Goal: Task Accomplishment & Management: Manage account settings

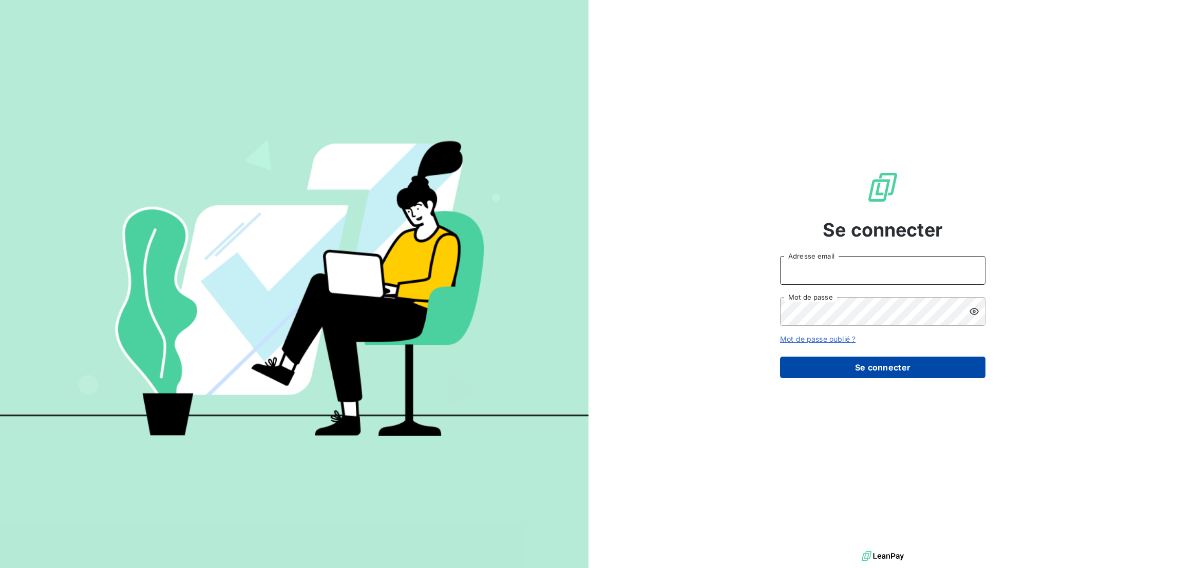
type input "[EMAIL_ADDRESS][DOMAIN_NAME]"
click at [843, 358] on button "Se connecter" at bounding box center [882, 368] width 205 height 22
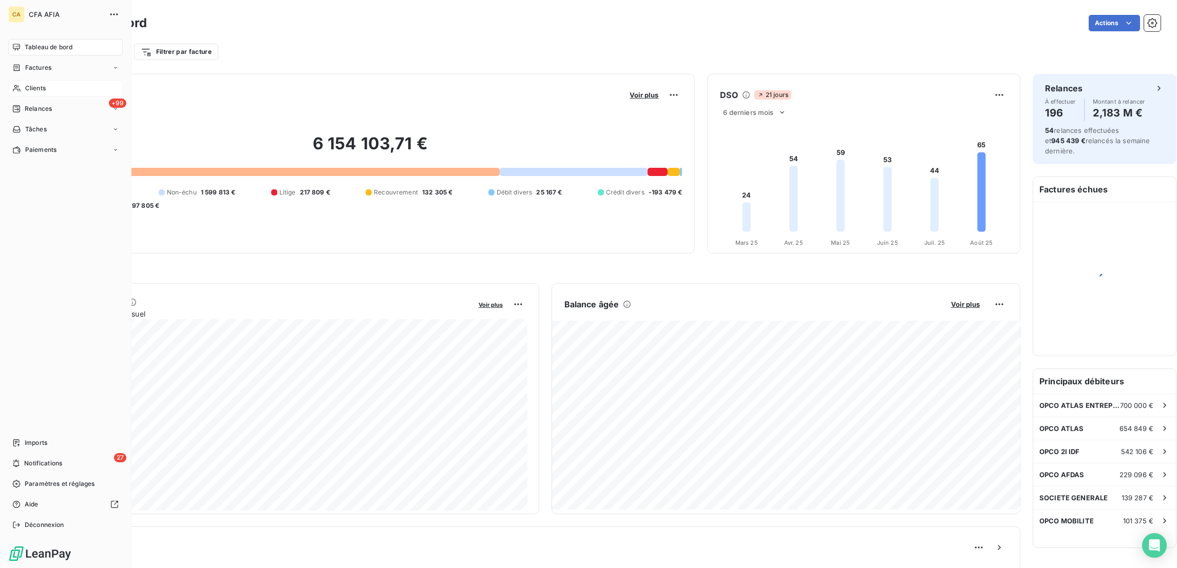
click at [12, 84] on icon at bounding box center [16, 88] width 9 height 8
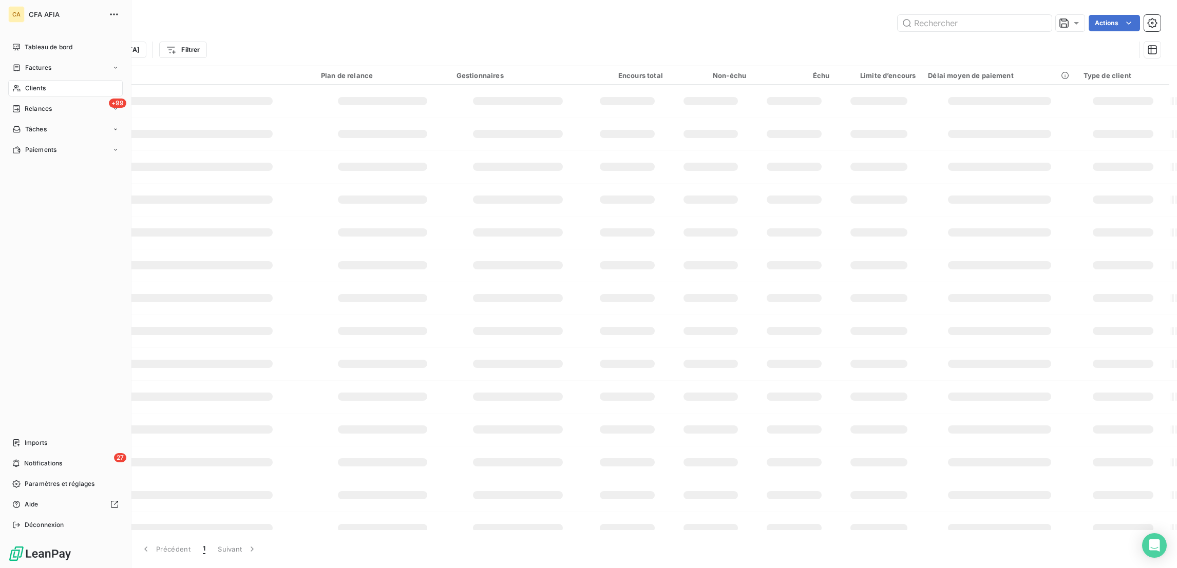
click at [23, 80] on link "Clients" at bounding box center [65, 88] width 114 height 16
click at [27, 58] on nav "Tableau de bord Factures Clients +99 Relances Tâches Paiements" at bounding box center [65, 98] width 114 height 119
click at [36, 63] on span "Factures" at bounding box center [38, 67] width 26 height 9
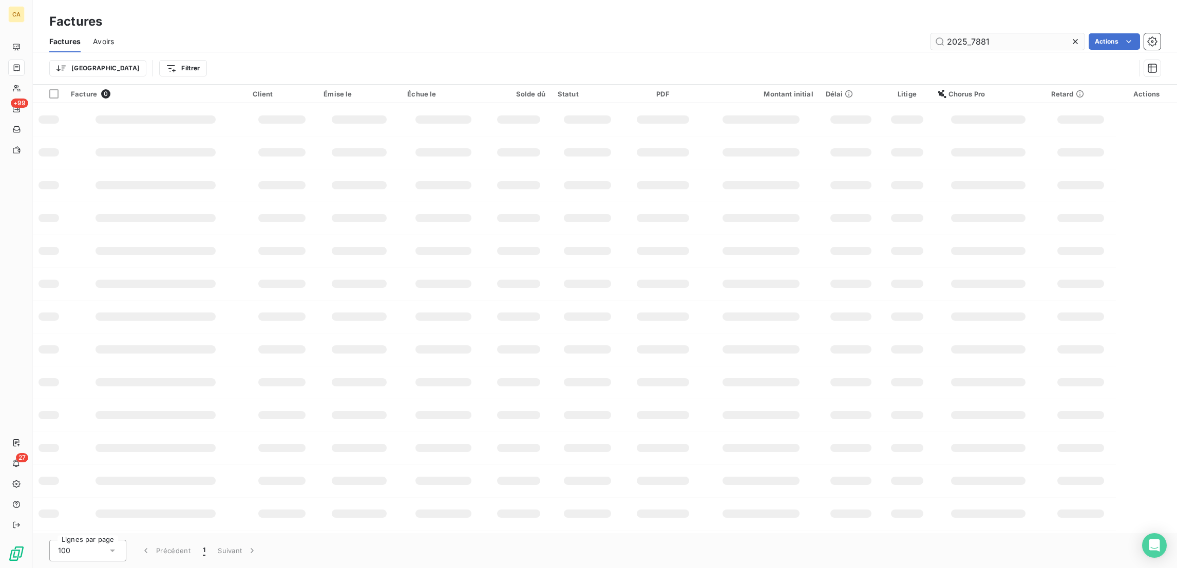
click at [1039, 33] on input "2025_7881" at bounding box center [1007, 41] width 154 height 16
drag, startPoint x: 1020, startPoint y: 28, endPoint x: 1004, endPoint y: 29, distance: 16.5
click at [1004, 33] on input "2025_7881" at bounding box center [1007, 41] width 154 height 16
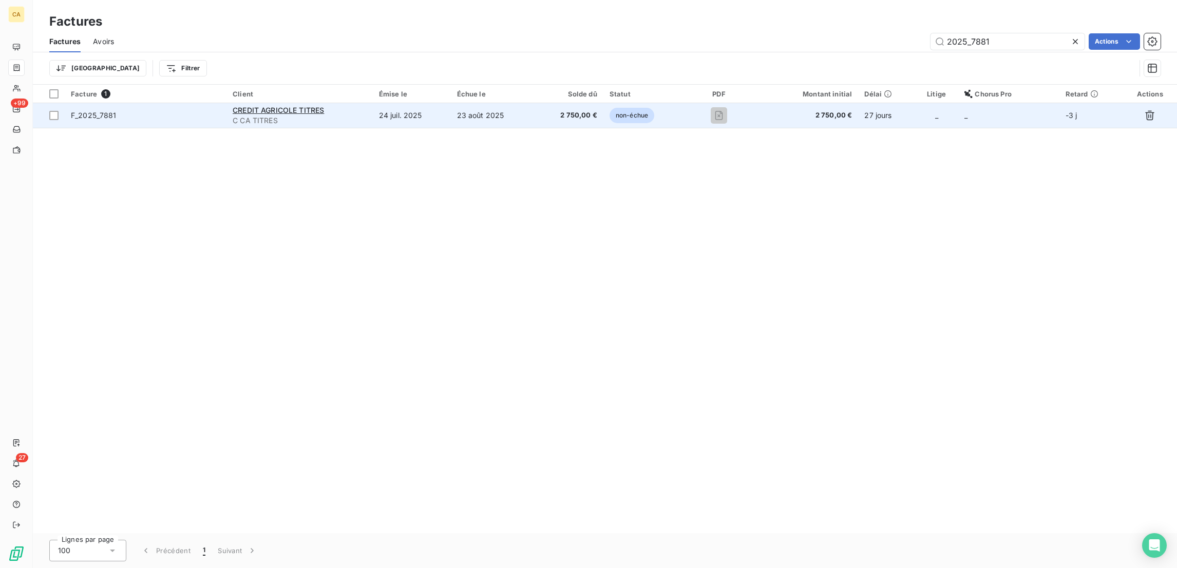
click at [398, 103] on td "24 juil. 2025" at bounding box center [412, 115] width 78 height 25
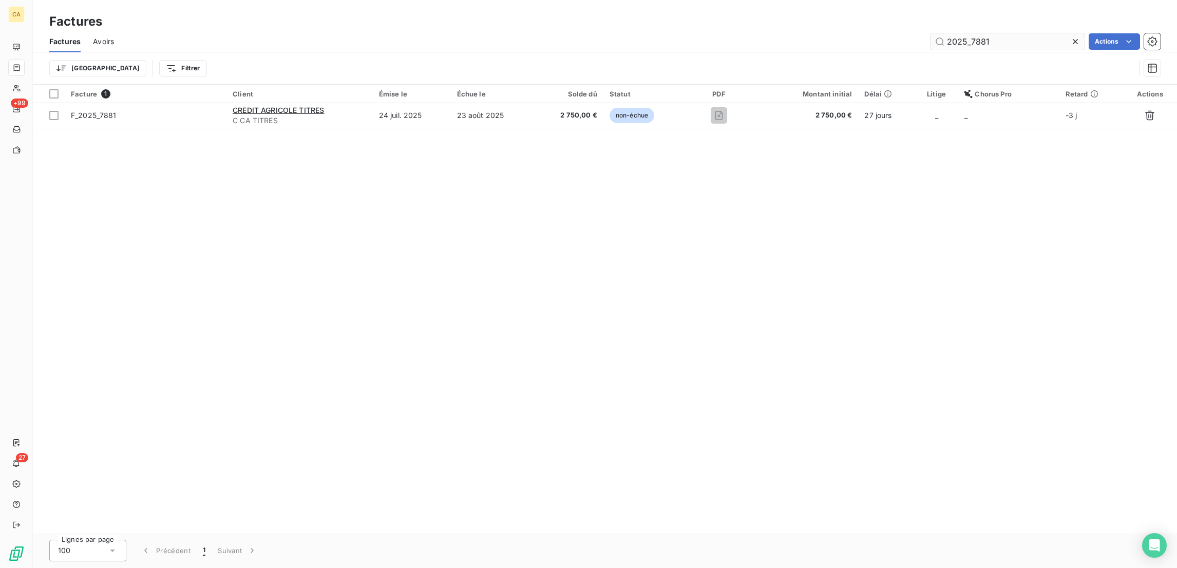
click at [1008, 33] on input "2025_7881" at bounding box center [1007, 41] width 154 height 16
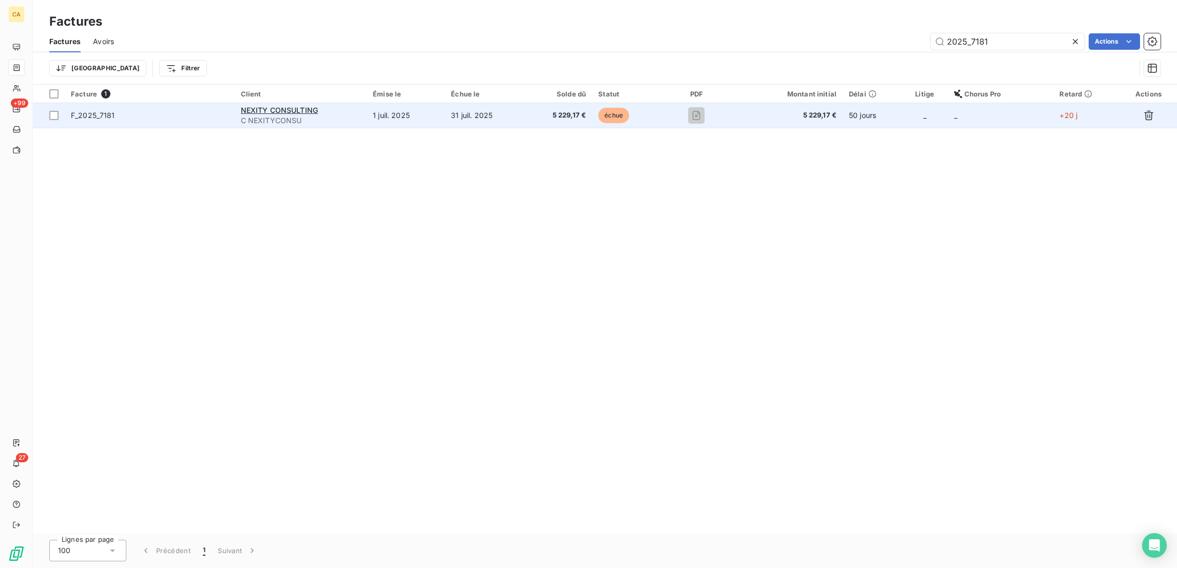
type input "2025_7181"
click at [361, 105] on div "NEXITY CONSULTING" at bounding box center [301, 110] width 120 height 10
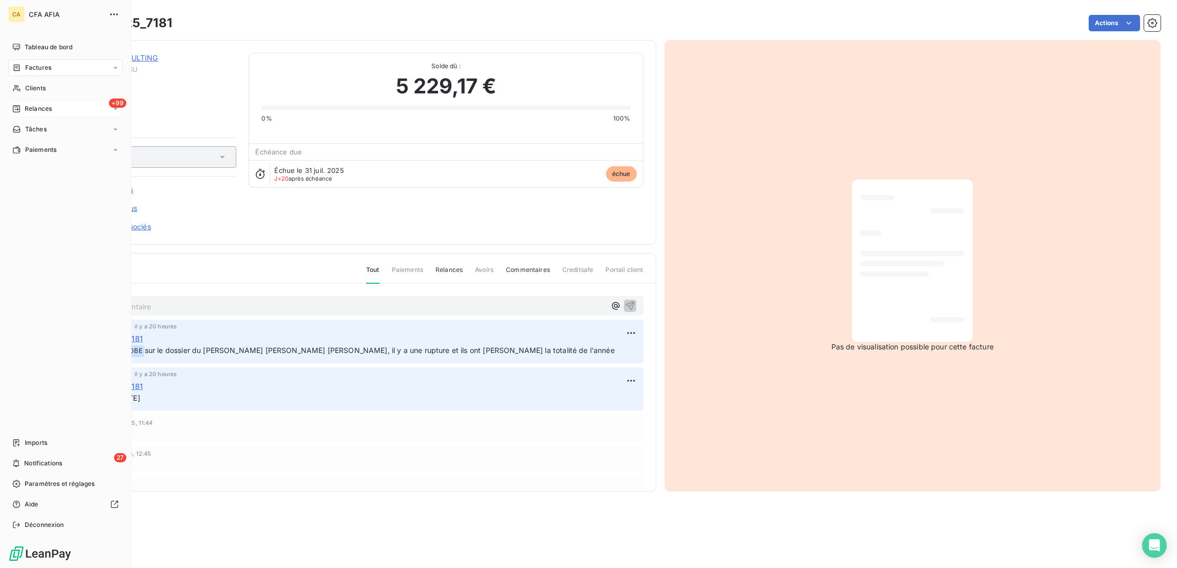
drag, startPoint x: 24, startPoint y: 38, endPoint x: 78, endPoint y: 90, distance: 74.8
click at [25, 43] on span "Tableau de bord" at bounding box center [49, 47] width 48 height 9
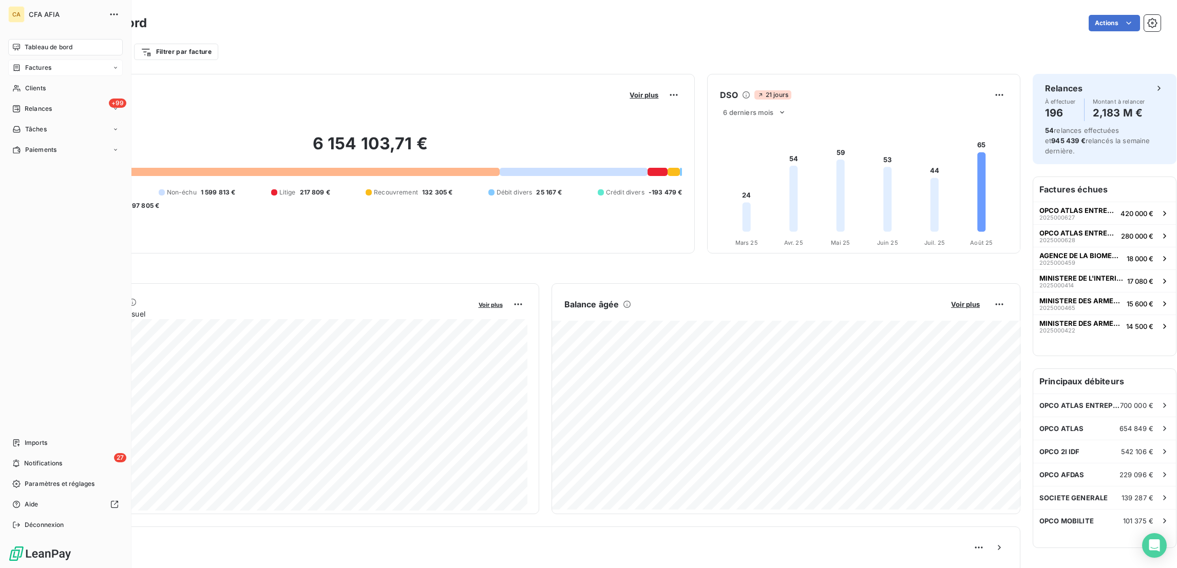
click at [14, 64] on icon at bounding box center [17, 67] width 6 height 7
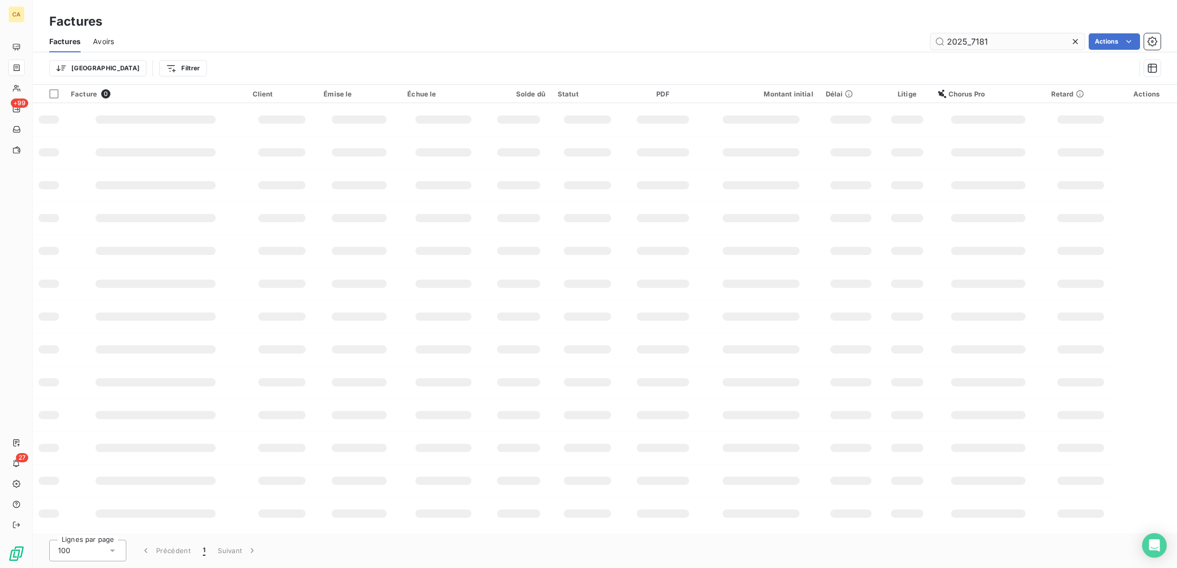
drag, startPoint x: 1031, startPoint y: 26, endPoint x: 984, endPoint y: 29, distance: 47.3
click at [984, 33] on div "2025_7181" at bounding box center [1007, 41] width 154 height 16
drag, startPoint x: 1011, startPoint y: 37, endPoint x: 975, endPoint y: 38, distance: 35.9
click at [975, 38] on input "2025_7181" at bounding box center [1007, 41] width 154 height 16
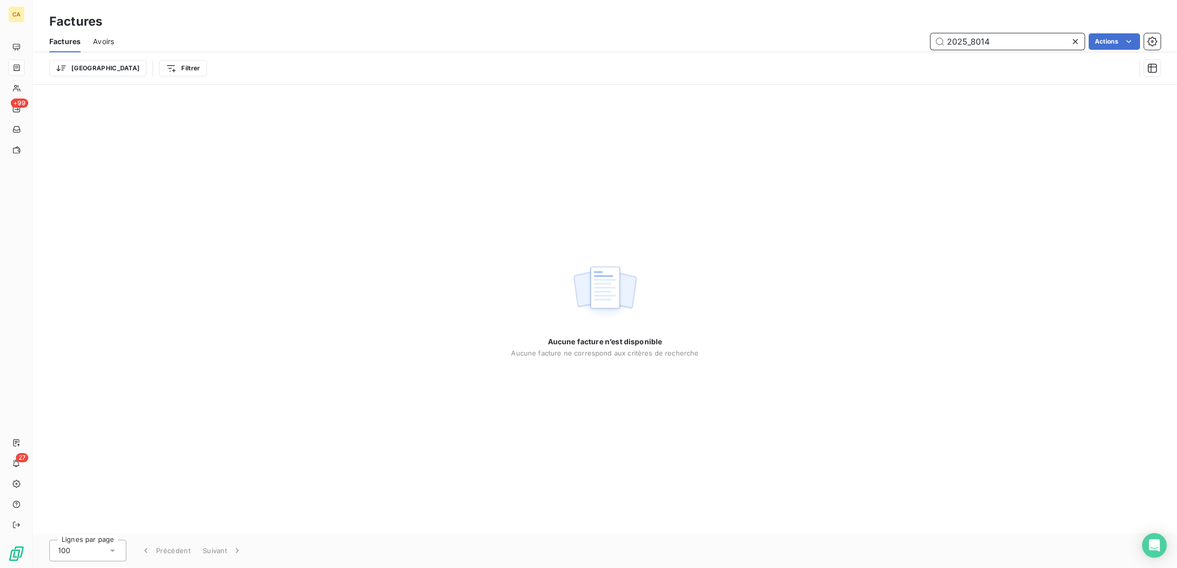
drag, startPoint x: 1002, startPoint y: 31, endPoint x: 975, endPoint y: 32, distance: 27.2
click at [975, 33] on input "2025_8014" at bounding box center [1007, 41] width 154 height 16
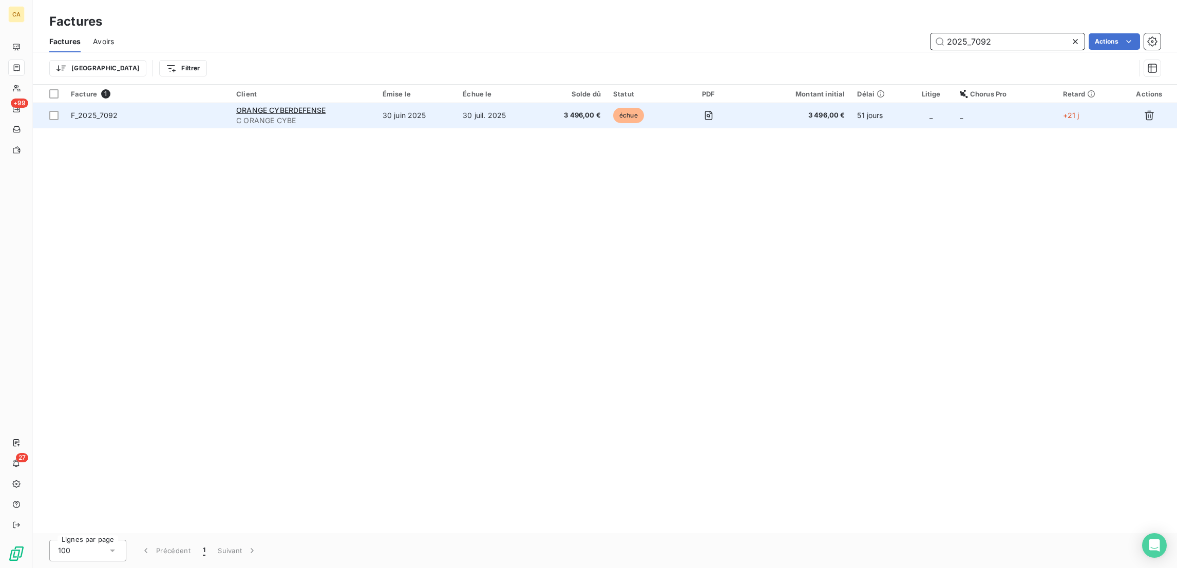
type input "2025_7092"
click at [376, 103] on td "ORANGE CYBERDEFENSE C ORANGE CYBE" at bounding box center [303, 115] width 146 height 25
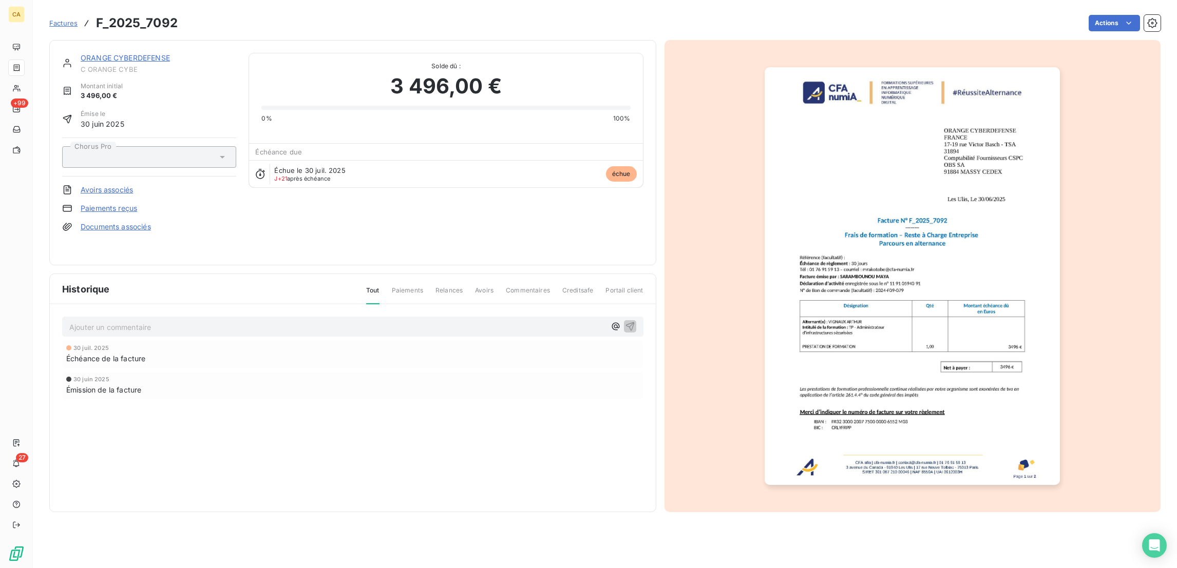
click at [159, 320] on div "Ajouter un commentaire ﻿" at bounding box center [352, 327] width 567 height 14
click at [165, 321] on p "Ajouter un commentaire ﻿" at bounding box center [337, 327] width 536 height 13
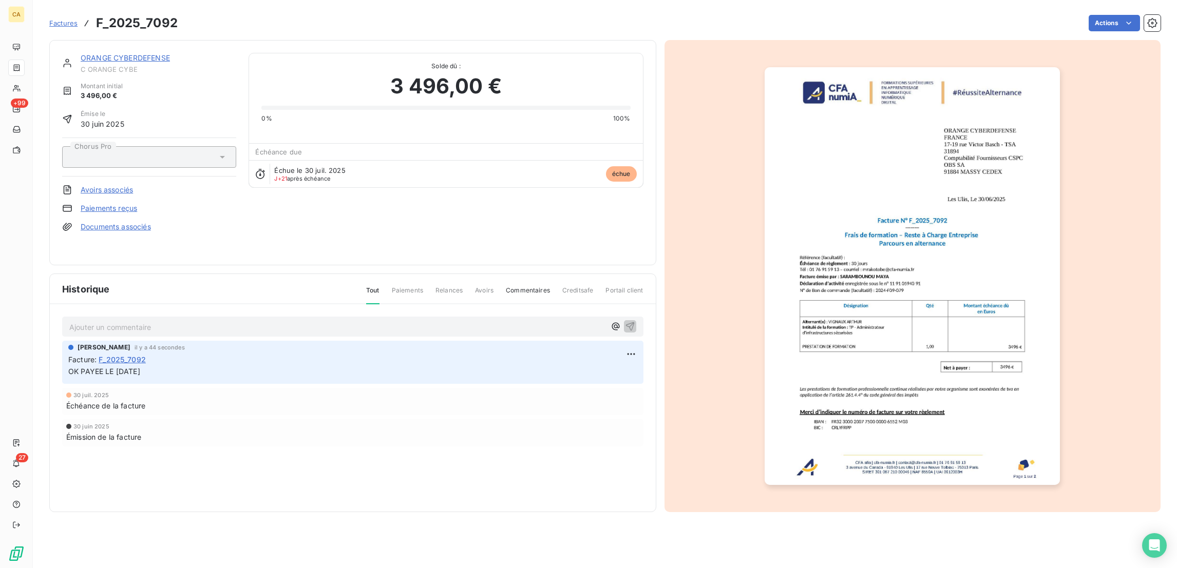
click at [892, 245] on img "button" at bounding box center [911, 276] width 295 height 418
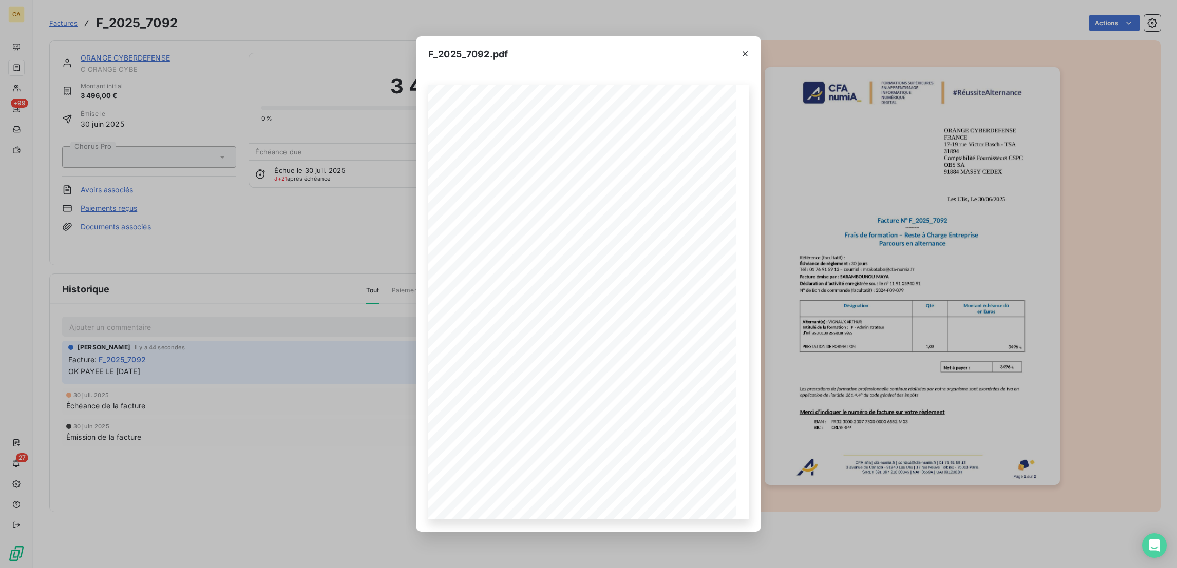
click at [868, 255] on div "F_2025_7092.pdf CFA afia | cfa-numia.fr | contact@cfa-numia.fr | 01 76 91 59 13…" at bounding box center [588, 284] width 1177 height 568
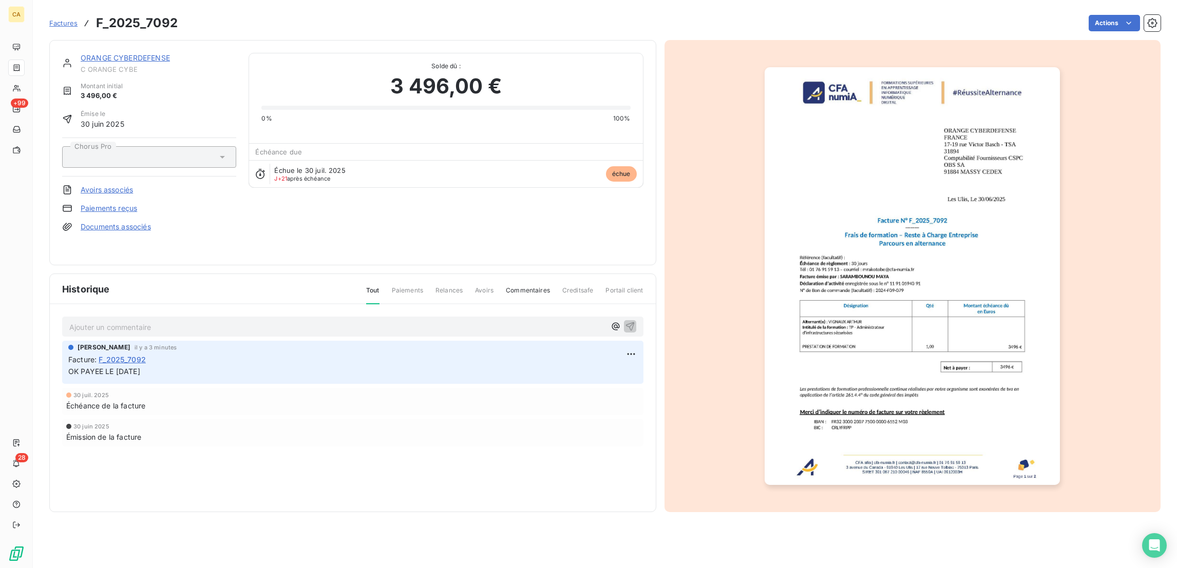
click at [326, 172] on div "ORANGE CYBERDEFENSE C ORANGE CYBE Montant initial 3 496,00 € Émise le 30 juin 2…" at bounding box center [352, 153] width 581 height 200
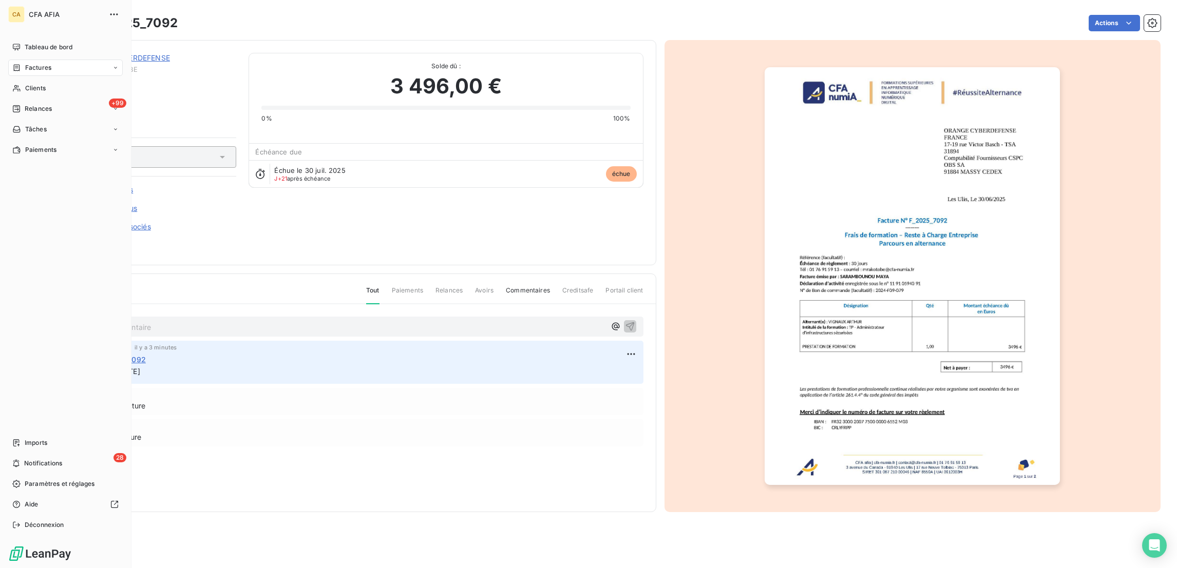
click at [15, 64] on icon at bounding box center [17, 67] width 6 height 7
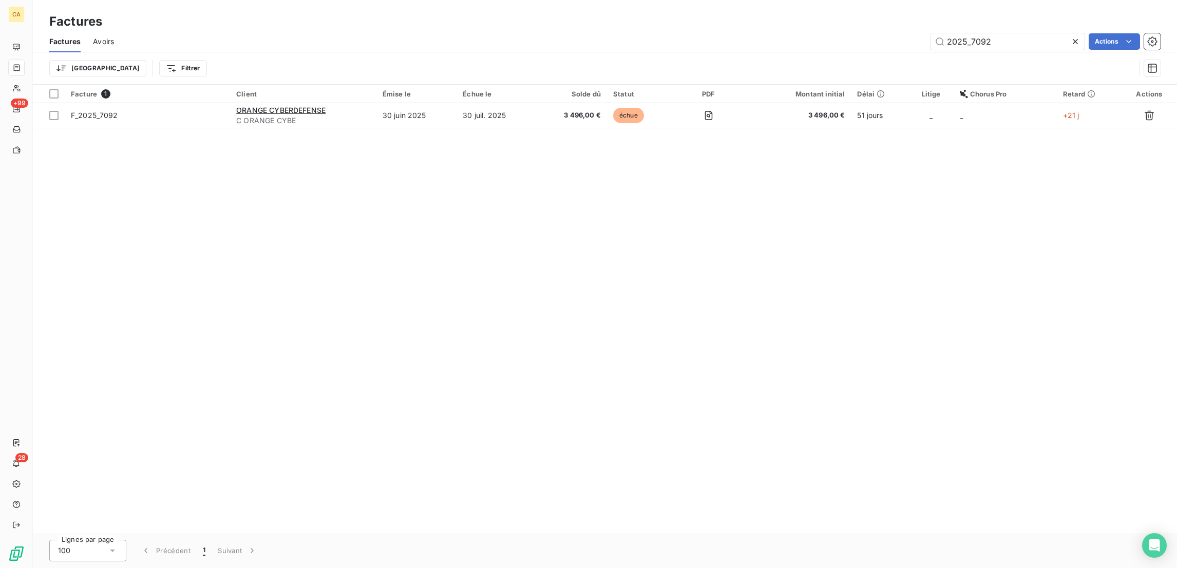
drag, startPoint x: 1008, startPoint y: 36, endPoint x: 974, endPoint y: 41, distance: 34.3
click at [974, 41] on div "2025_7092" at bounding box center [1007, 41] width 154 height 16
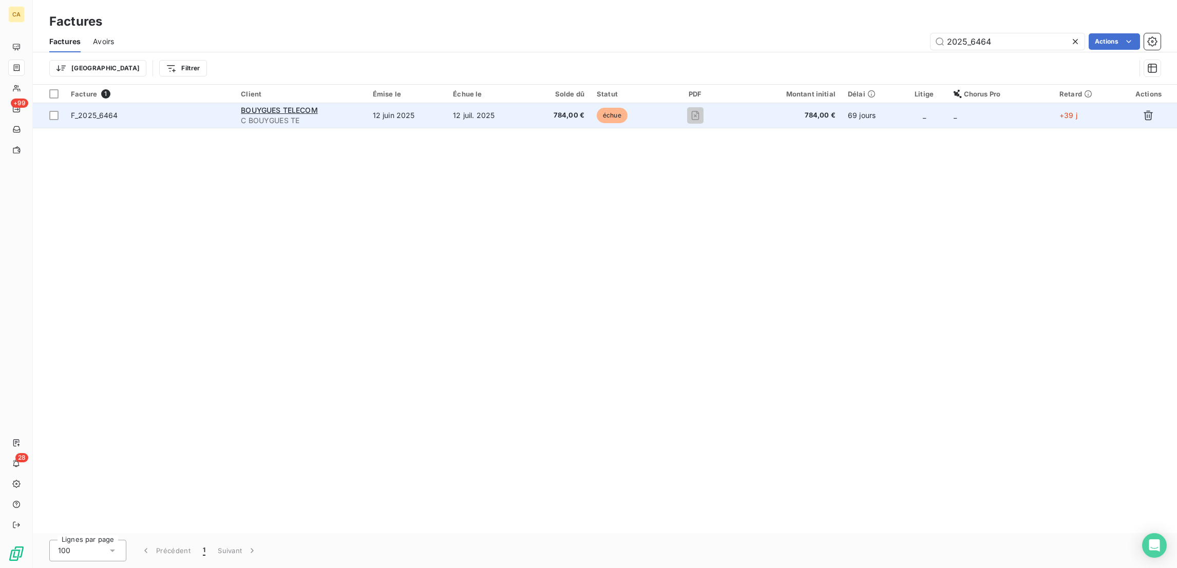
type input "2025_6464"
click at [264, 115] on span "C BOUYGUES TE" at bounding box center [300, 120] width 119 height 10
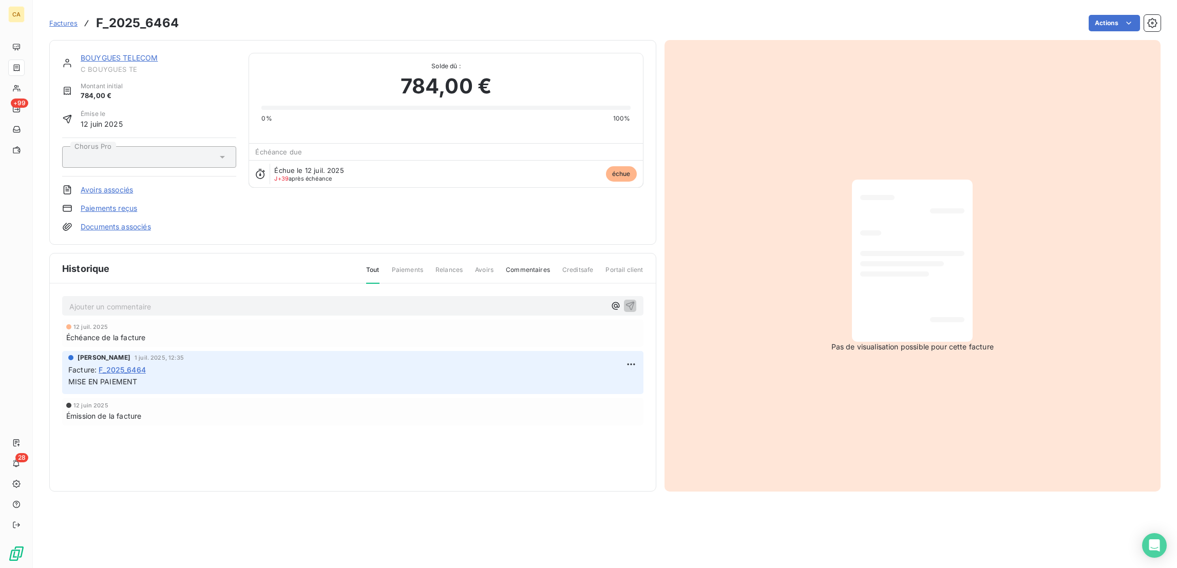
click at [127, 53] on link "BOUYGUES TELECOM" at bounding box center [119, 57] width 77 height 9
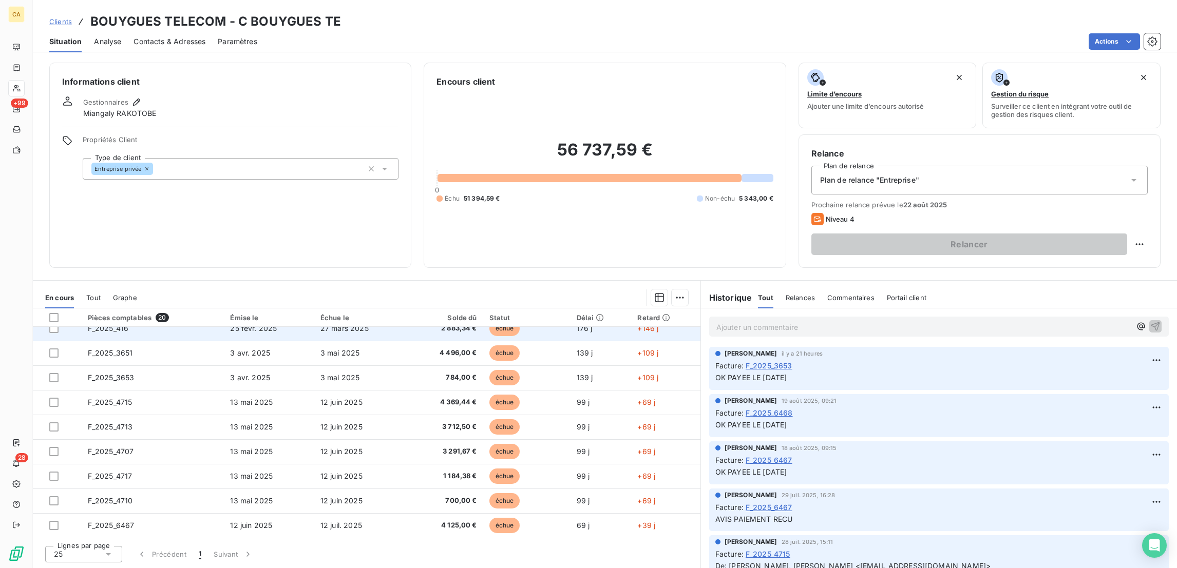
scroll to position [103, 0]
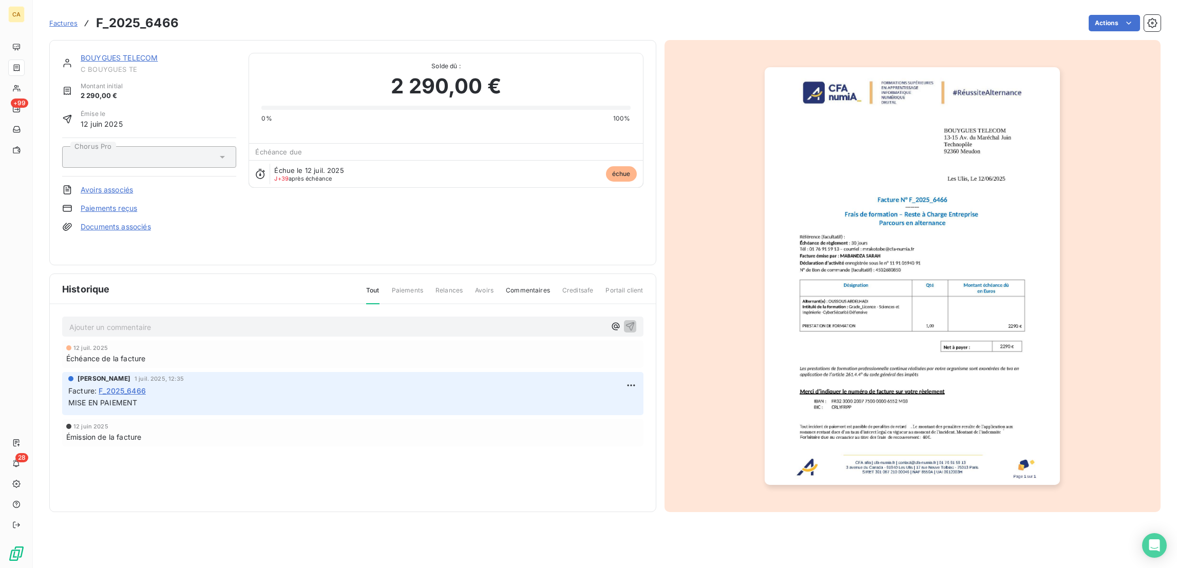
click at [160, 321] on p "Ajouter un commentaire ﻿" at bounding box center [337, 327] width 536 height 13
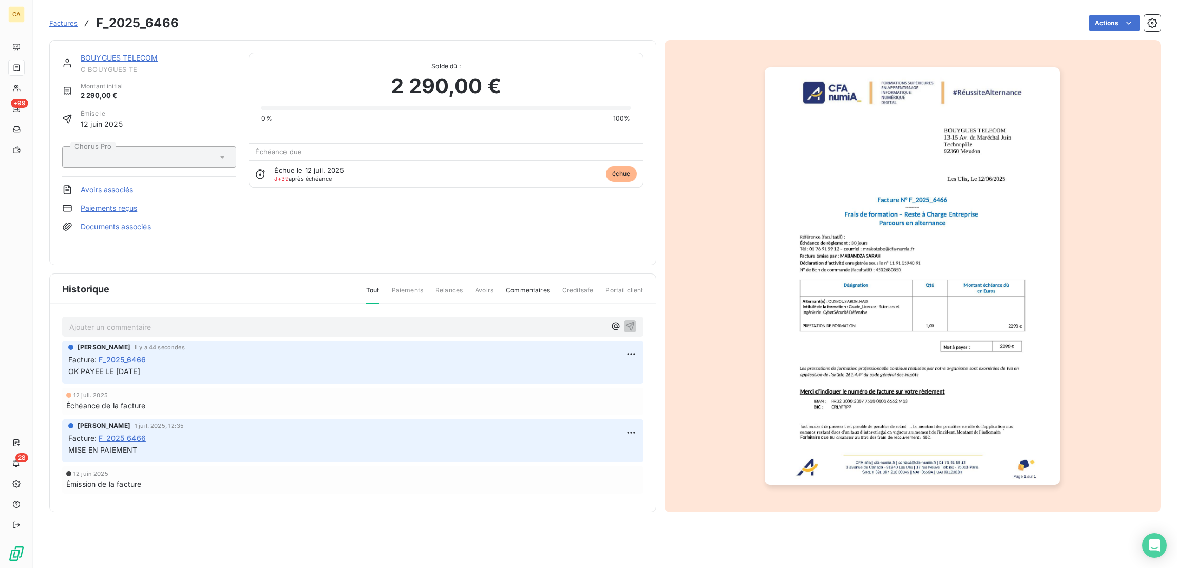
click at [827, 333] on img "button" at bounding box center [911, 276] width 295 height 418
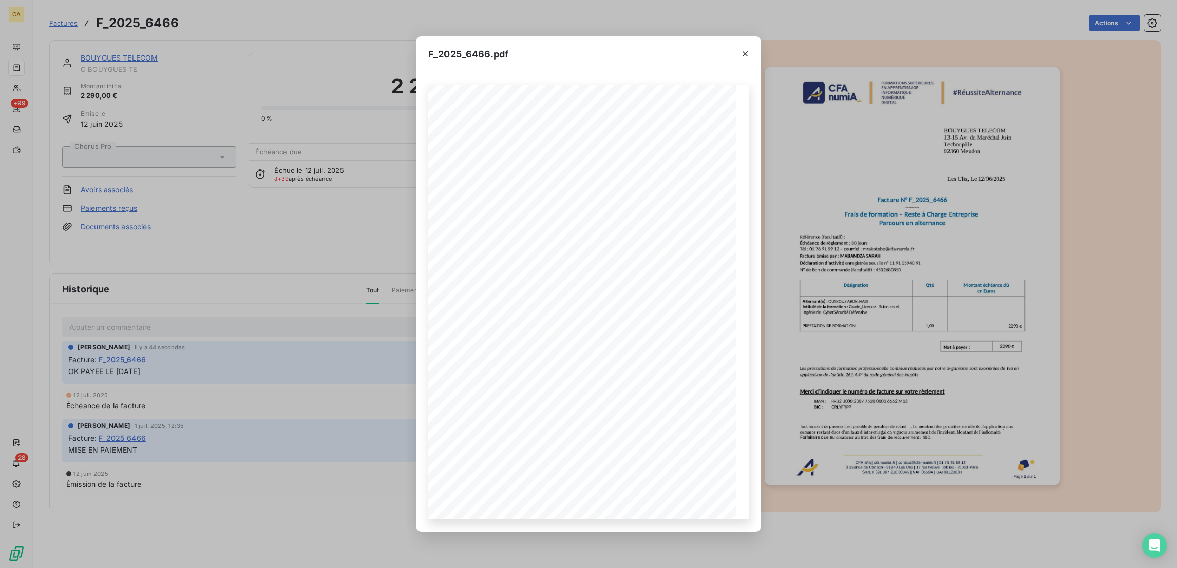
click at [823, 321] on div "F_2025_6466.pdf CFA afia | cfa-numia.fr | contact@cfa-numia.fr | 01 76 91 59 13…" at bounding box center [588, 284] width 1177 height 568
